Goal: Information Seeking & Learning: Learn about a topic

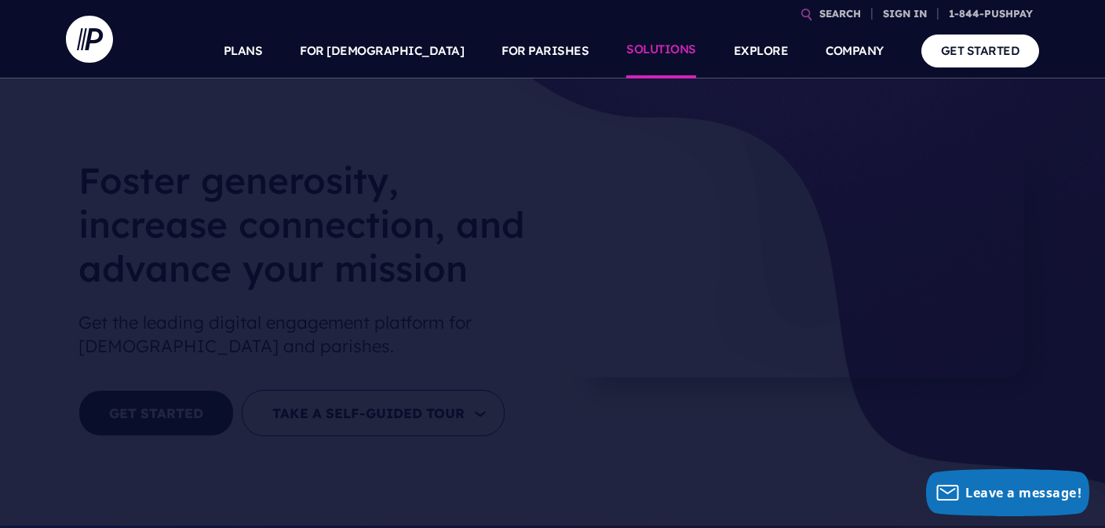
click at [673, 62] on link "SOLUTIONS" at bounding box center [661, 51] width 70 height 55
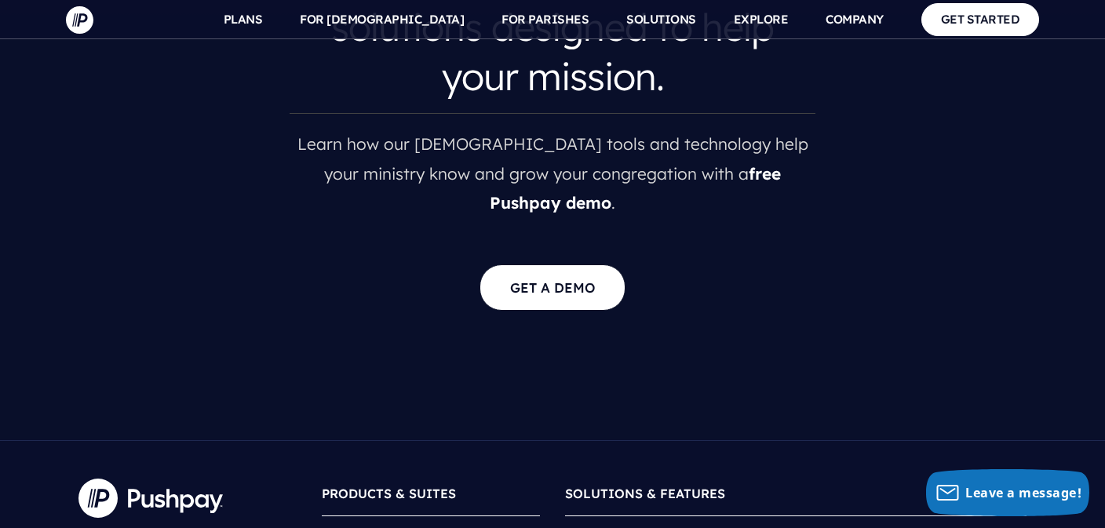
scroll to position [3255, 0]
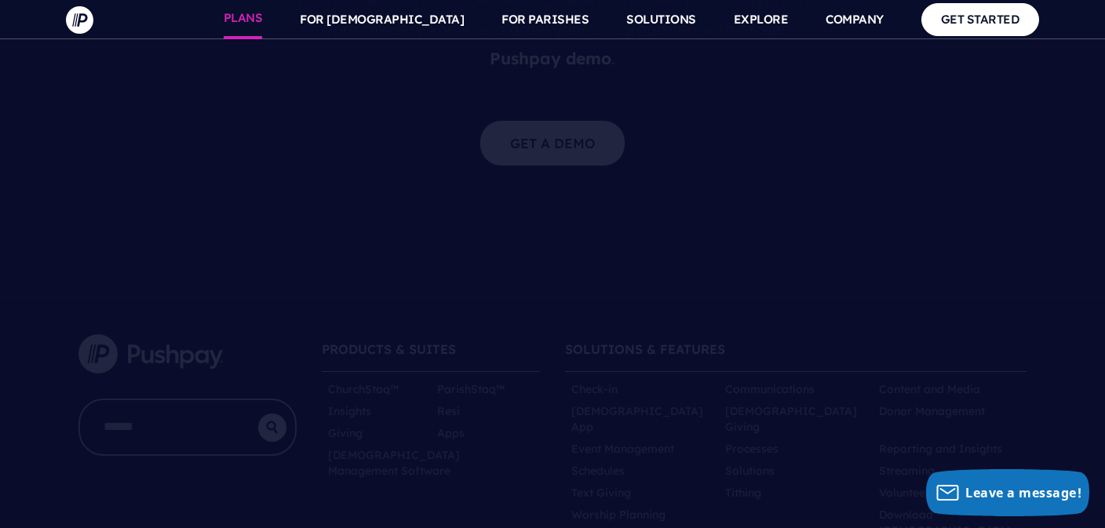
click at [263, 23] on link "PLANS" at bounding box center [243, 19] width 39 height 39
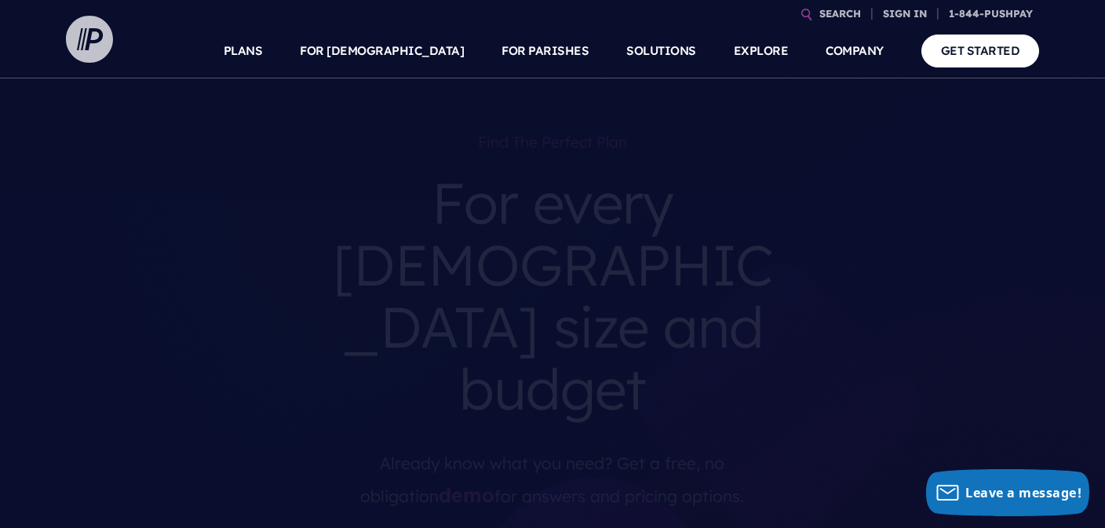
click at [104, 52] on img at bounding box center [89, 39] width 47 height 47
